Goal: Task Accomplishment & Management: Use online tool/utility

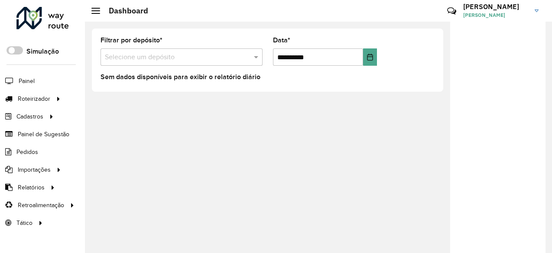
click at [527, 10] on h3 "[PERSON_NAME]" at bounding box center [495, 7] width 65 height 8
click at [436, 120] on div "**********" at bounding box center [318, 138] width 467 height 232
click at [96, 11] on div at bounding box center [95, 11] width 9 height 6
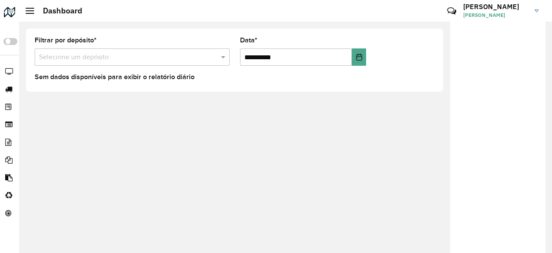
click at [25, 20] on hb-header "Dashboard Críticas? Dúvidas? Elogios? Sugestões? Entre em contato conosco! [PER…" at bounding box center [285, 11] width 533 height 22
click at [23, 9] on hb-header "Dashboard Críticas? Dúvidas? Elogios? Sugestões? Entre em contato conosco! [PER…" at bounding box center [285, 11] width 533 height 22
click at [26, 10] on div at bounding box center [30, 11] width 9 height 6
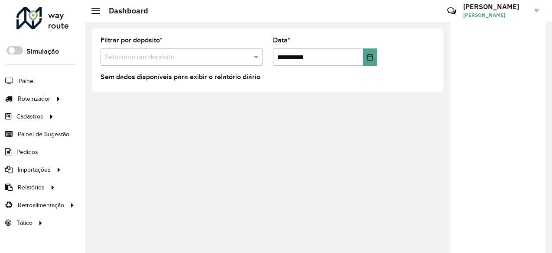
click at [537, 13] on link "[PERSON_NAME]" at bounding box center [504, 11] width 82 height 23
click at [373, 142] on div "**********" at bounding box center [318, 138] width 467 height 232
click at [96, 11] on div at bounding box center [95, 11] width 9 height 6
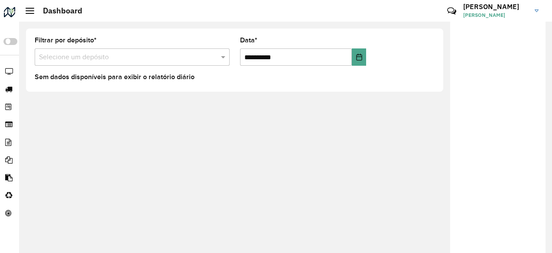
click at [32, 8] on span at bounding box center [30, 8] width 9 height 1
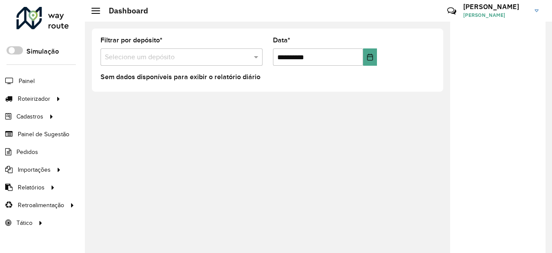
click at [531, 10] on link "[PERSON_NAME]" at bounding box center [504, 11] width 82 height 23
click at [128, 117] on div "**********" at bounding box center [318, 138] width 467 height 232
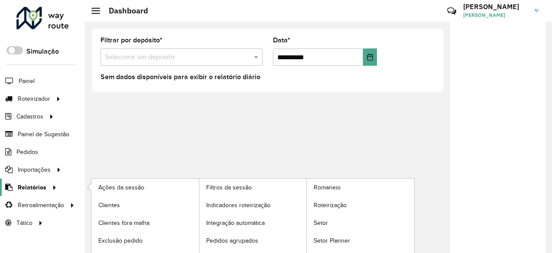
click at [42, 189] on span "Relatórios" at bounding box center [32, 187] width 29 height 9
click at [121, 202] on link "Clientes" at bounding box center [144, 205] width 107 height 17
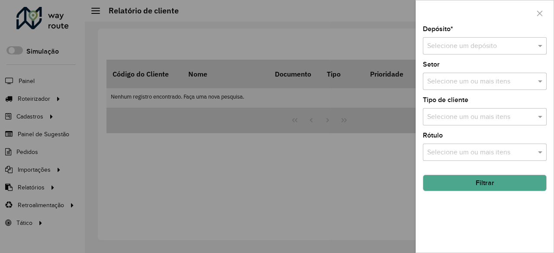
click at [462, 47] on input "text" at bounding box center [476, 46] width 98 height 10
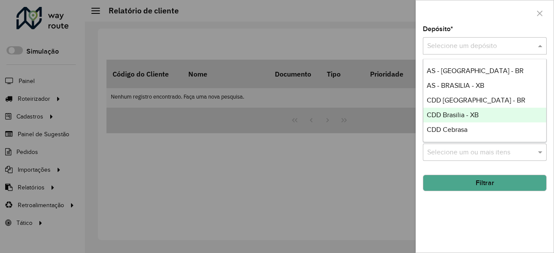
click at [460, 113] on span "CDD Brasilia - XB" at bounding box center [453, 114] width 52 height 7
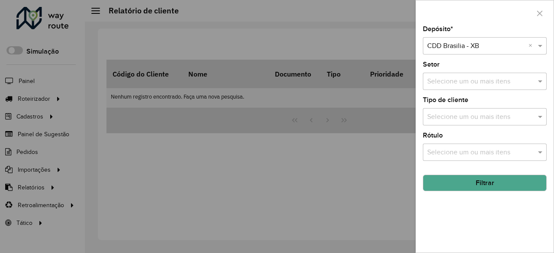
click at [493, 180] on button "Filtrar" at bounding box center [485, 183] width 124 height 16
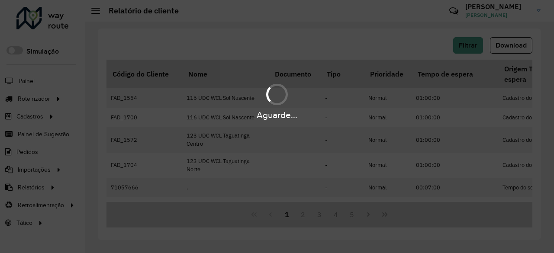
click at [485, 132] on hb-app "Aguarde... Pop-up bloqueado! Seu navegador bloqueou automáticamente a abertura …" at bounding box center [277, 126] width 554 height 253
